Goal: Information Seeking & Learning: Learn about a topic

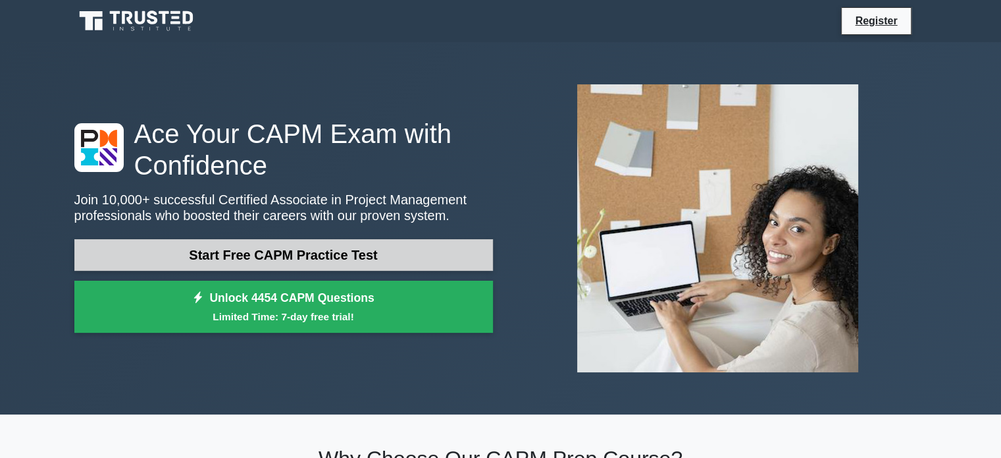
drag, startPoint x: 0, startPoint y: 0, endPoint x: 384, endPoint y: 250, distance: 457.8
click at [384, 250] on link "Start Free CAPM Practice Test" at bounding box center [283, 255] width 419 height 32
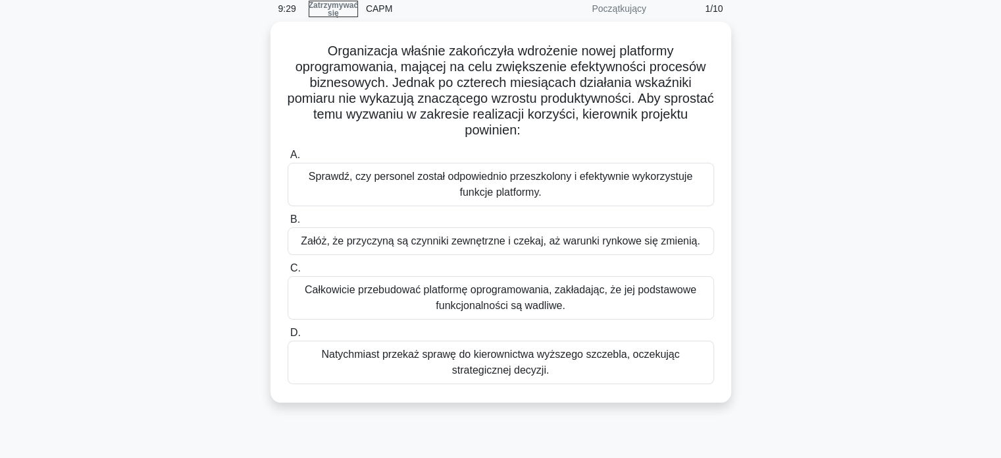
scroll to position [55, 0]
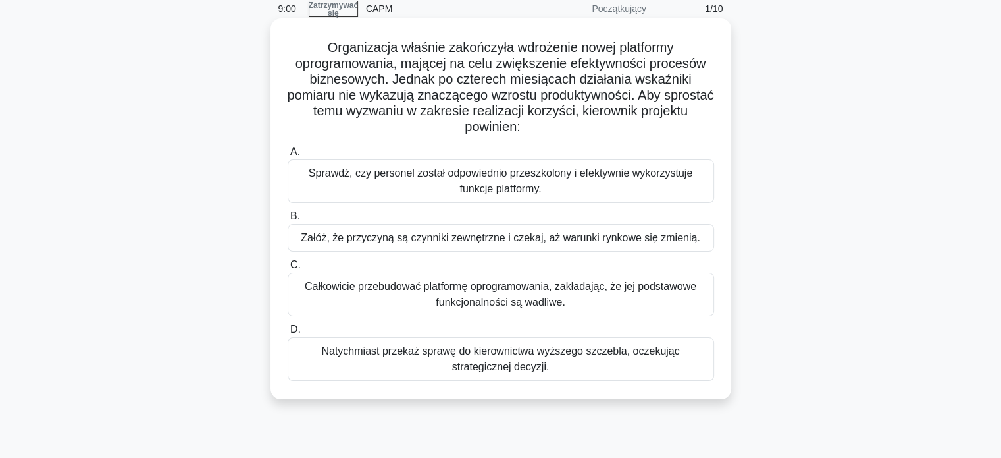
click at [595, 168] on font "Sprawdź, czy personel został odpowiednio przeszkolony i efektywnie wykorzystuje…" at bounding box center [501, 180] width 384 height 27
click at [288, 156] on input "A. Sprawdź, czy personel został odpowiednio przeszkolony i efektywnie wykorzyst…" at bounding box center [288, 151] width 0 height 9
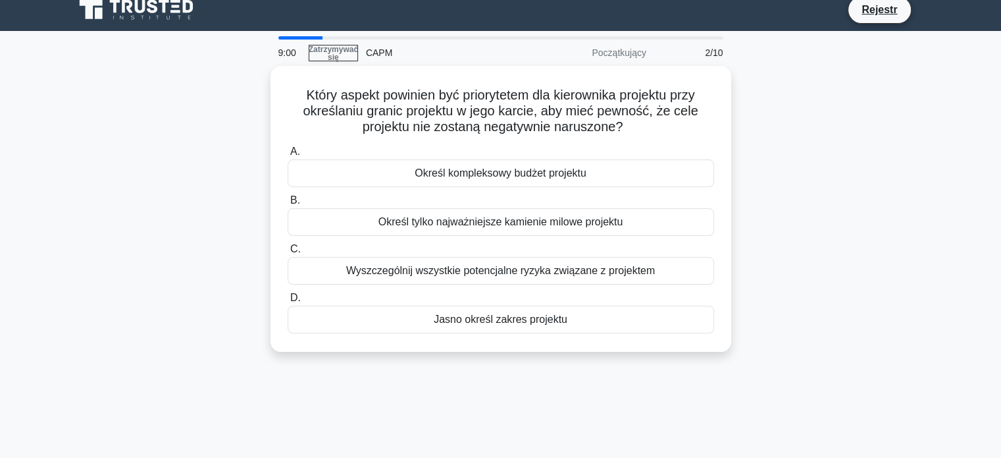
scroll to position [0, 0]
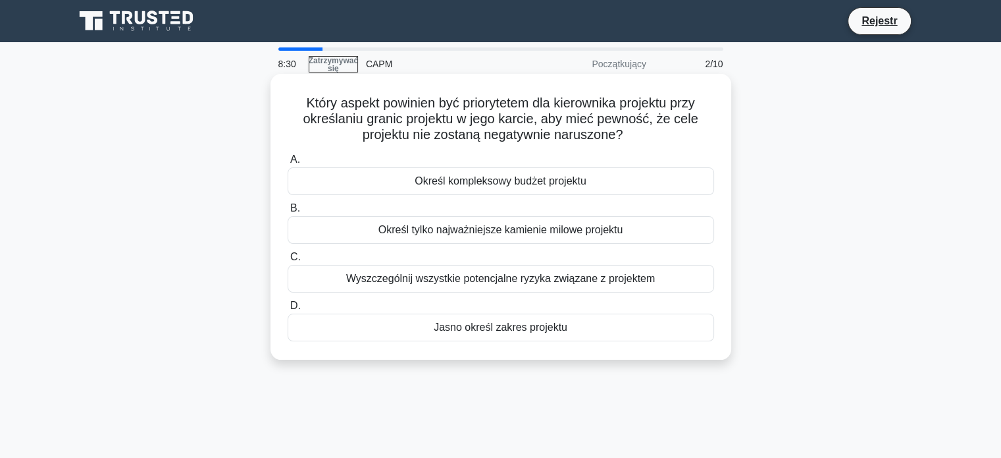
click at [506, 334] on font "Jasno określ zakres projektu" at bounding box center [501, 327] width 134 height 16
click at [288, 310] on input "D. Jasno określ zakres projektu" at bounding box center [288, 306] width 0 height 9
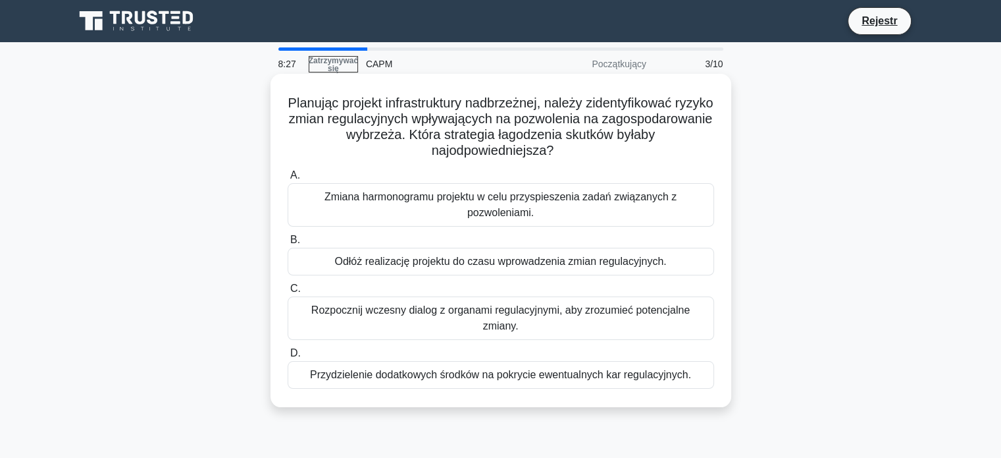
click at [507, 267] on font "Odłóż realizację projektu do czasu wprowadzenia zmian regulacyjnych." at bounding box center [500, 260] width 332 height 11
click at [288, 244] on input "B. Odłóż realizację projektu do czasu wprowadzenia zmian regulacyjnych." at bounding box center [288, 240] width 0 height 9
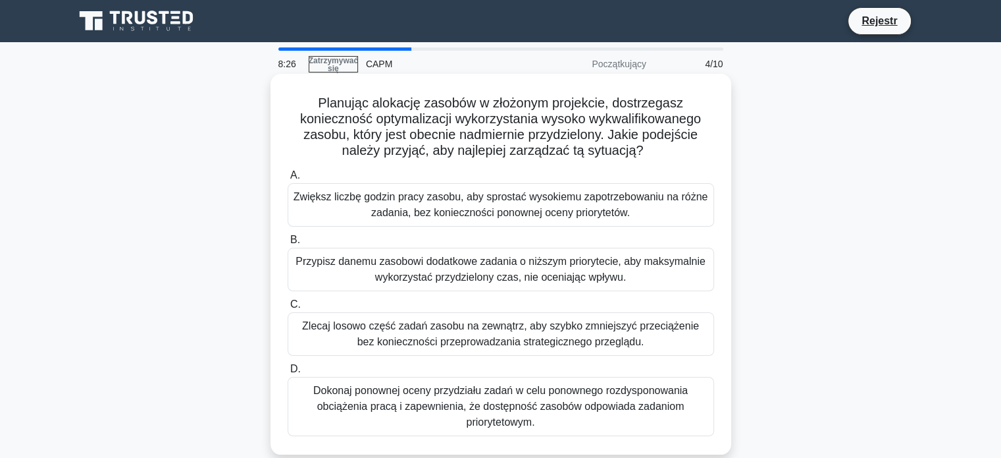
click at [489, 336] on font "Zlecaj losowo część zadań zasobu na zewnątrz, aby szybko zmniejszyć przeciążeni…" at bounding box center [500, 333] width 397 height 27
click at [288, 309] on input "C. Zlecaj losowo część zadań zasobu na zewnątrz, aby szybko zmniejszyć przeciąż…" at bounding box center [288, 304] width 0 height 9
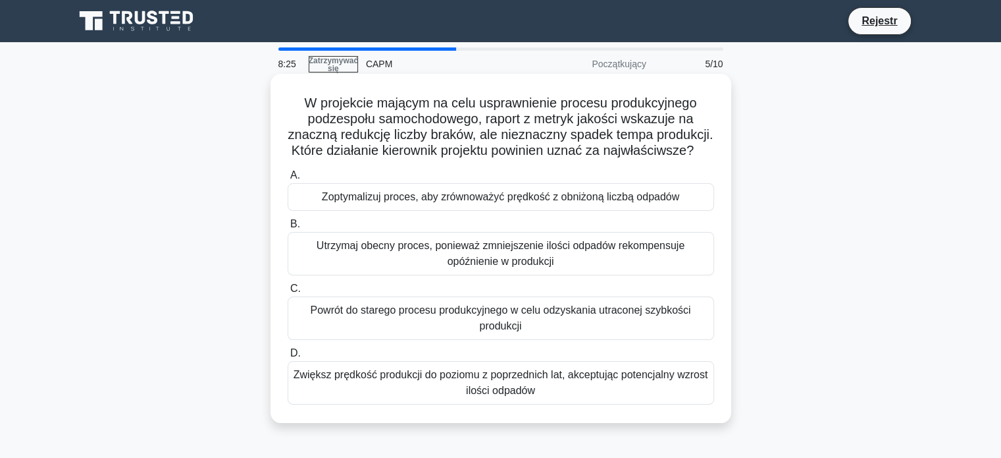
click at [481, 202] on font "Zoptymalizuj proces, aby zrównoważyć prędkość z obniżoną liczbą odpadów" at bounding box center [501, 196] width 358 height 11
click at [288, 180] on input "A. Zoptymalizuj proces, aby zrównoważyć prędkość z obniżoną liczbą odpadów" at bounding box center [288, 175] width 0 height 9
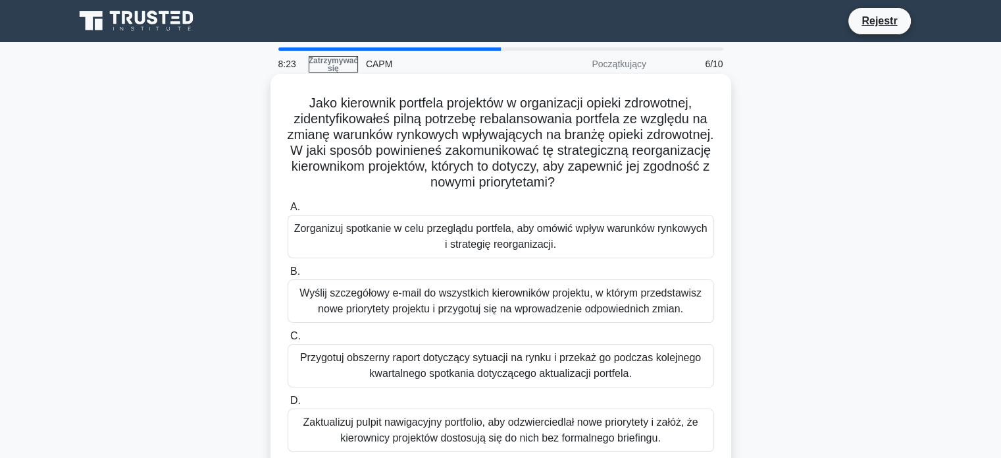
click at [488, 374] on font "Przygotuj obszerny raport dotyczący sytuacji na rynku i przekaż go podczas kole…" at bounding box center [500, 365] width 401 height 27
click at [288, 340] on input "C. Przygotuj obszerny raport dotyczący sytuacji na rynku i przekaż go podczas k…" at bounding box center [288, 336] width 0 height 9
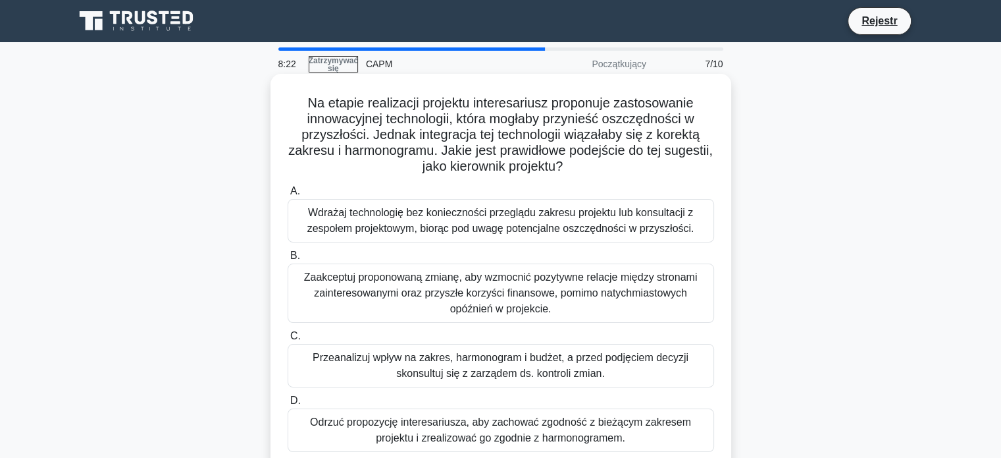
click at [465, 420] on font "Odrzuć propozycję interesariusza, aby zachować zgodność z bieżącym zakresem pro…" at bounding box center [500, 429] width 381 height 27
click at [288, 405] on input "D. Odrzuć propozycję interesariusza, aby zachować zgodność z bieżącym zakresem …" at bounding box center [288, 400] width 0 height 9
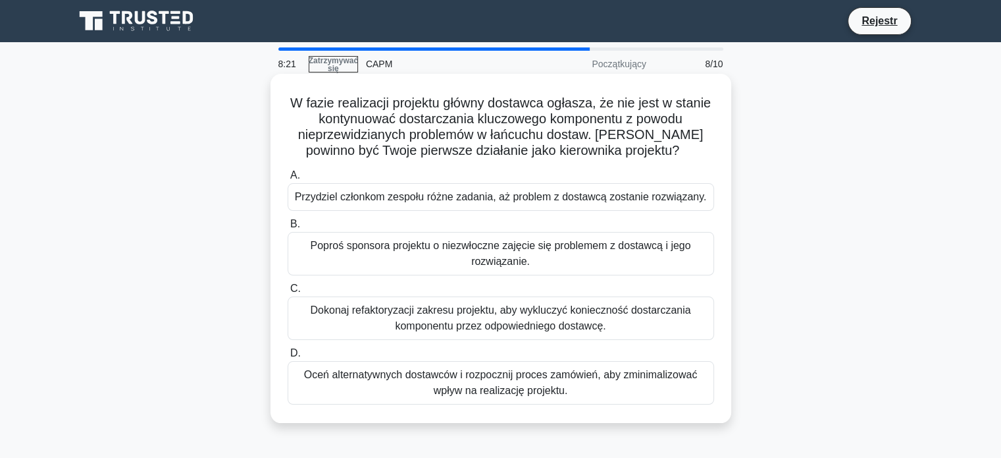
click at [469, 202] on font "Przydziel członkom zespołu różne zadania, aż problem z dostawcą zostanie rozwią…" at bounding box center [501, 196] width 412 height 11
click at [288, 180] on input "A. Przydziel członkom zespołu różne zadania, aż problem z dostawcą zostanie roz…" at bounding box center [288, 175] width 0 height 9
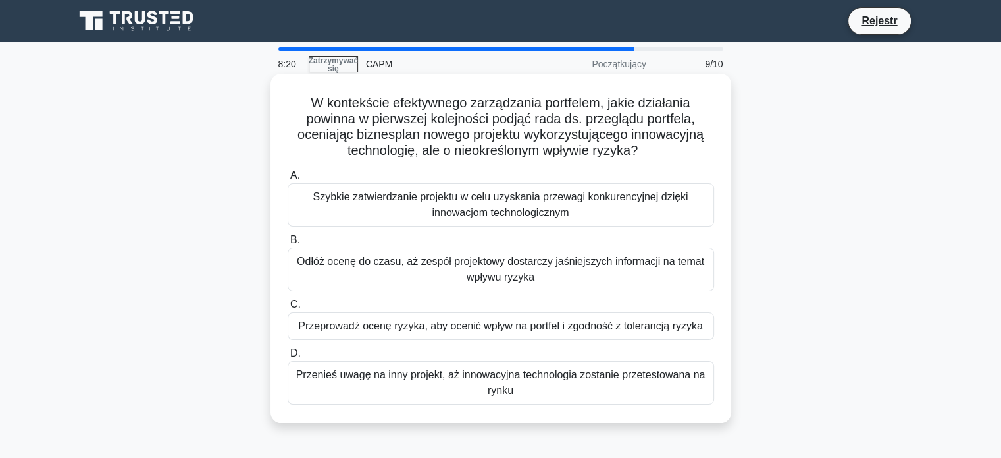
click at [469, 265] on font "Odłóż ocenę do czasu, aż zespół projektowy dostarczy jaśniejszych informacji na…" at bounding box center [501, 268] width 408 height 27
click at [288, 244] on input "B. Odłóż ocenę do czasu, aż zespół projektowy dostarczy jaśniejszych informacji…" at bounding box center [288, 240] width 0 height 9
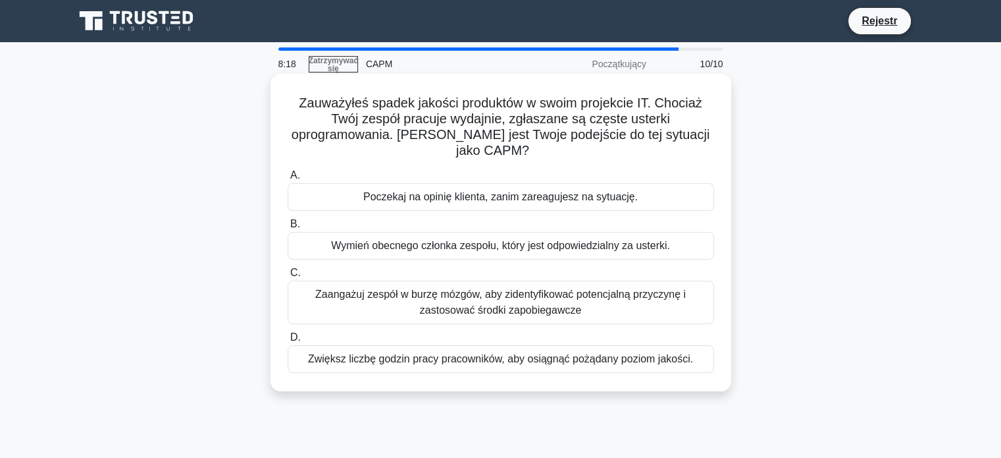
click at [479, 353] on font "Zwiększ liczbę godzin pracy pracowników, aby osiągnąć pożądany poziom jakości." at bounding box center [500, 358] width 385 height 11
click at [288, 342] on input "D. Zwiększ liczbę godzin pracy pracowników, aby osiągnąć pożądany poziom jakośc…" at bounding box center [288, 337] width 0 height 9
